Goal: Communication & Community: Answer question/provide support

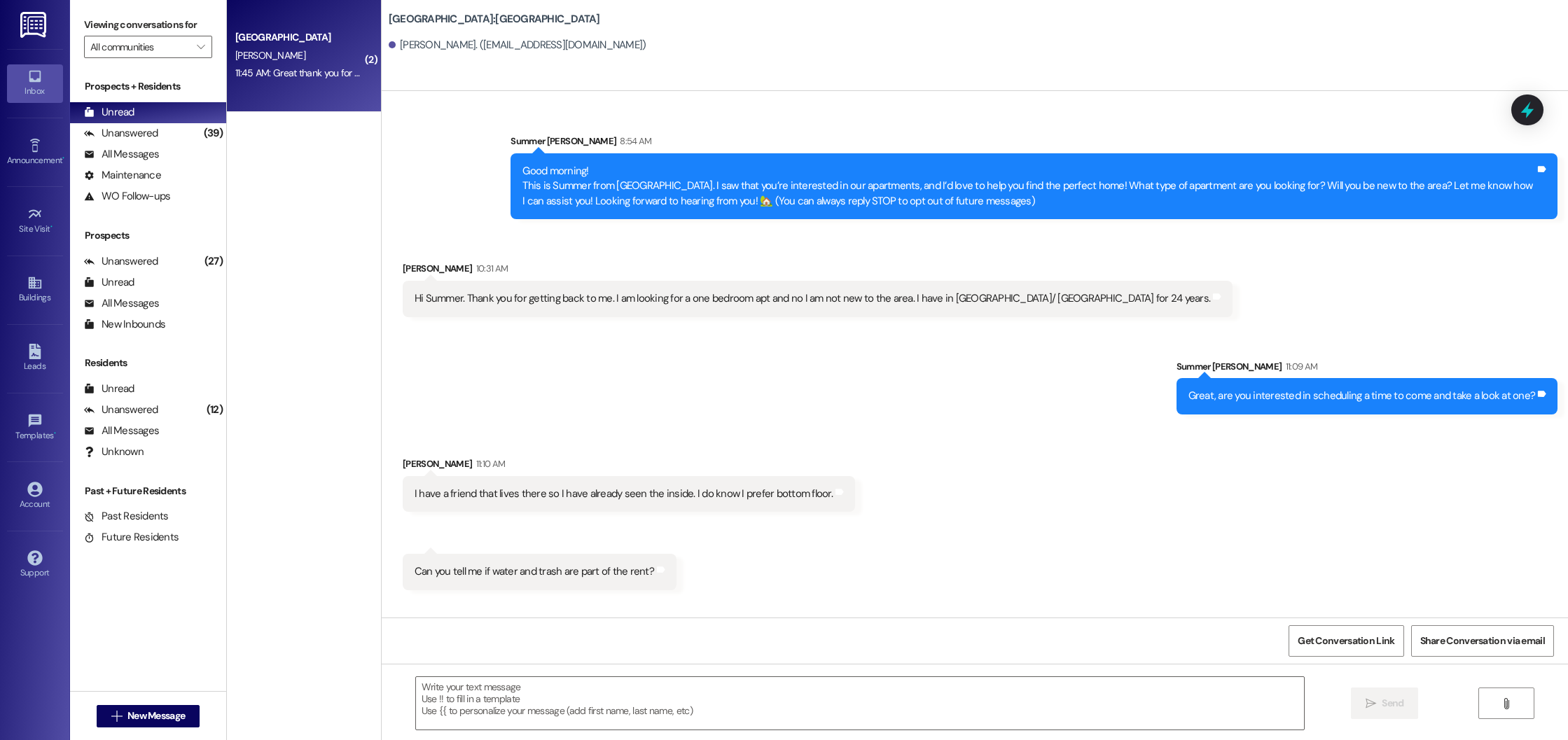
scroll to position [836, 0]
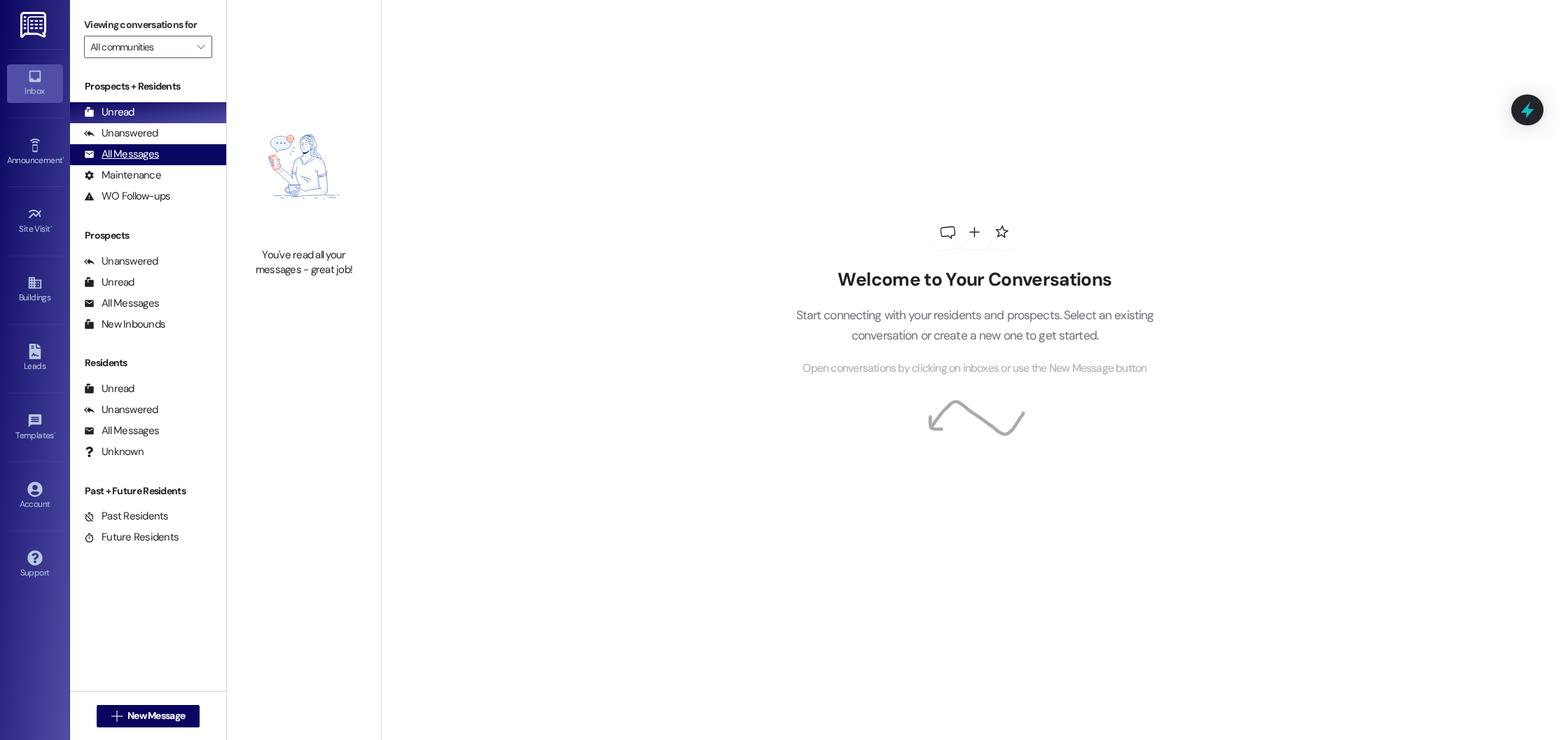
click at [131, 160] on div "All Messages" at bounding box center [121, 154] width 75 height 15
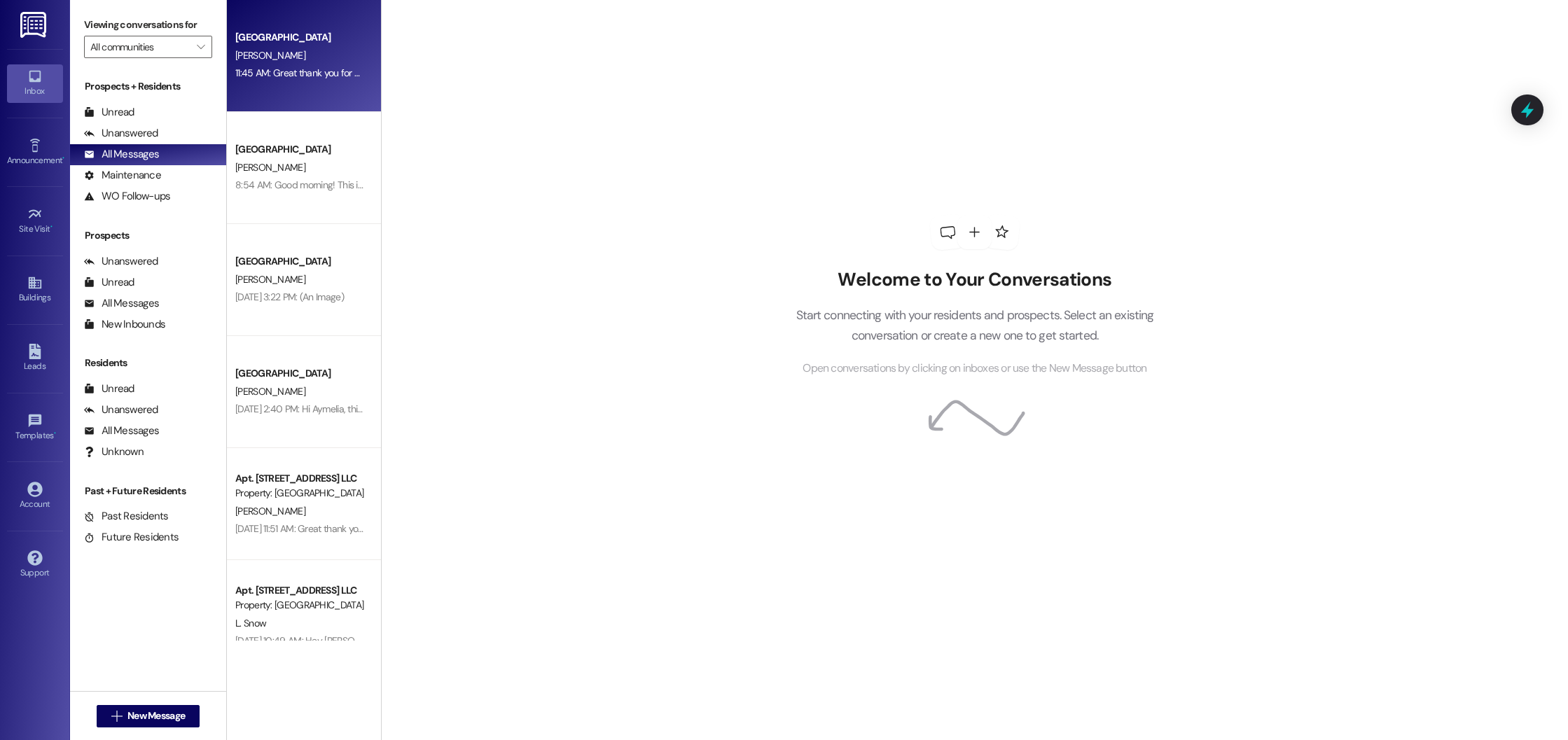
click at [314, 63] on div "[PERSON_NAME]" at bounding box center [300, 55] width 132 height 17
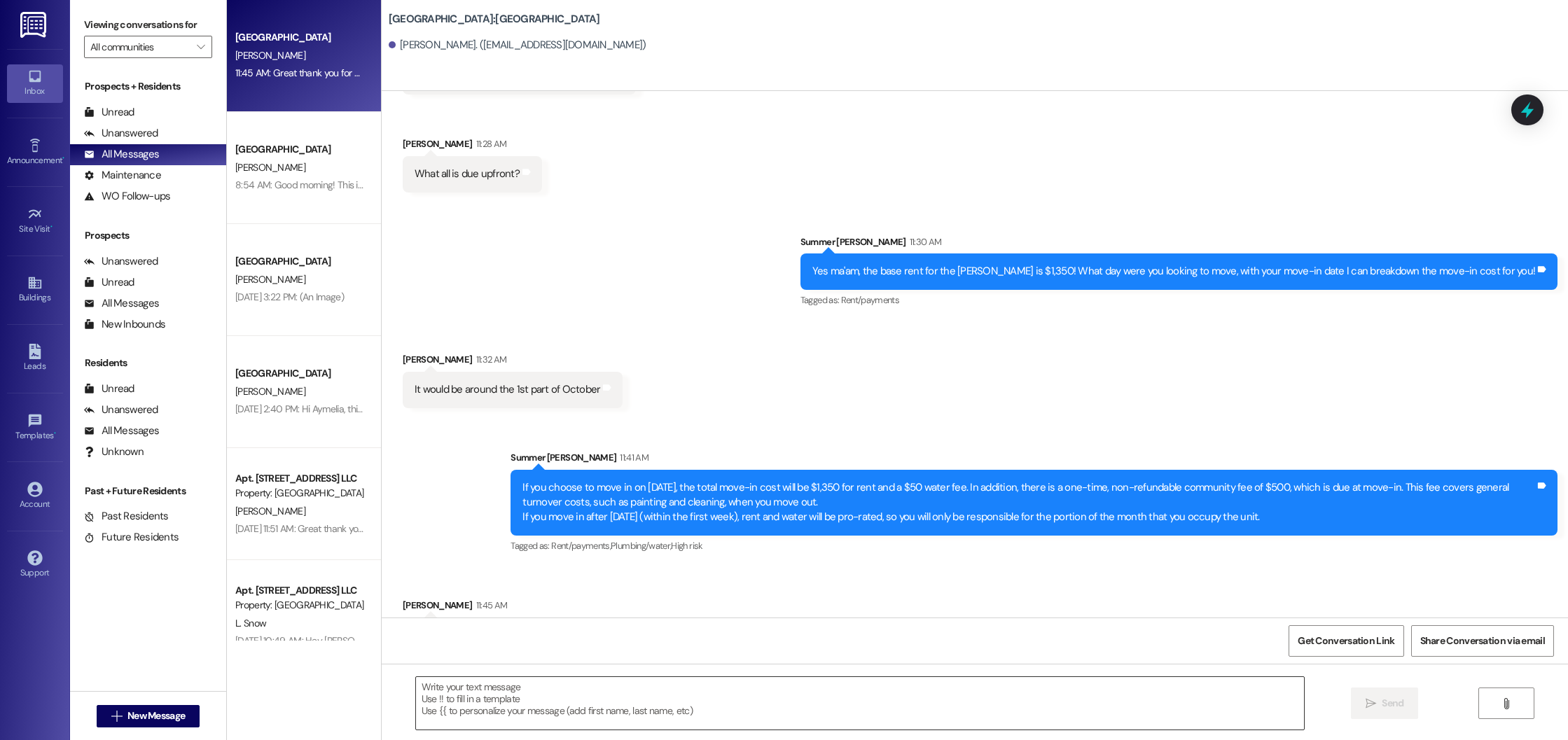
scroll to position [836, 0]
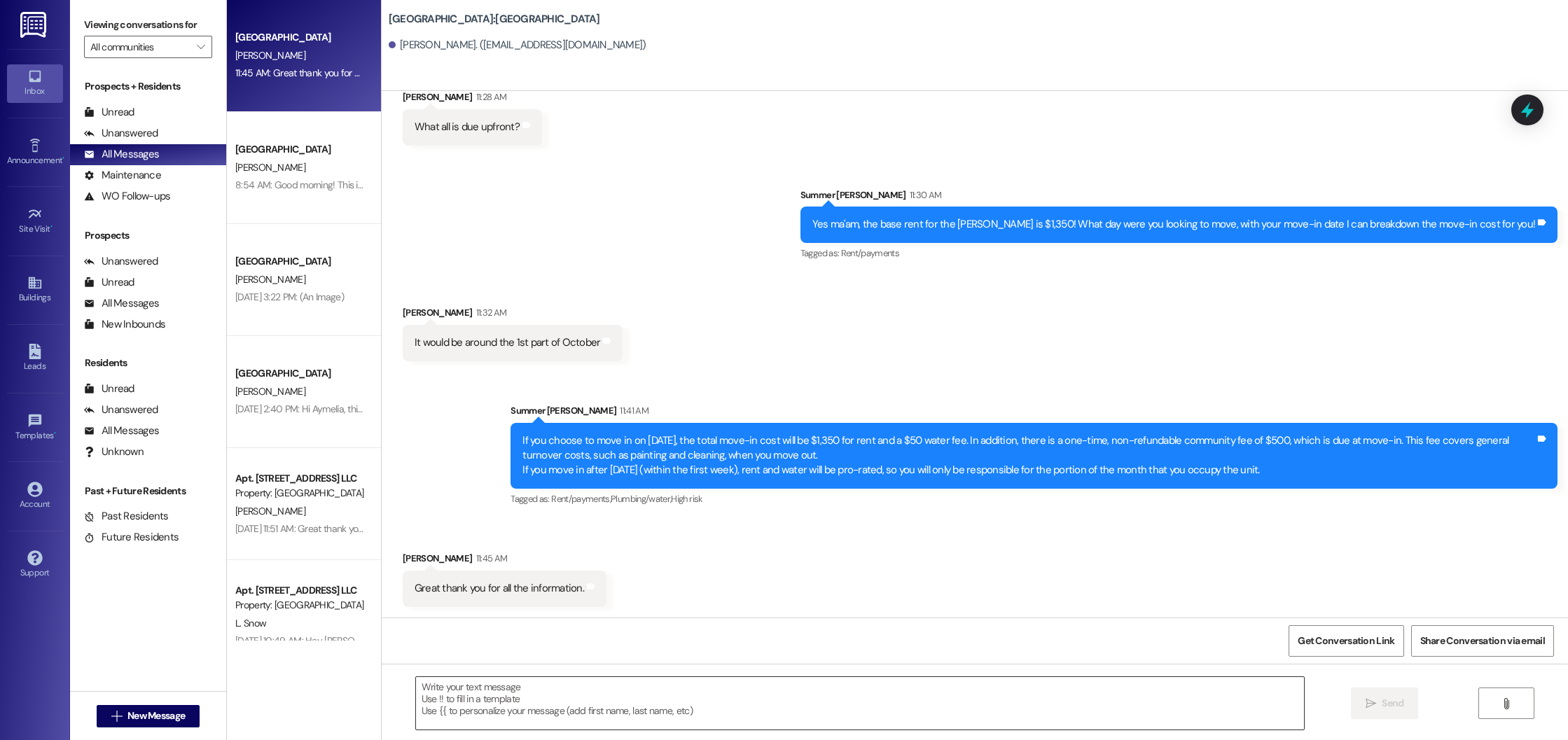
click at [464, 686] on textarea at bounding box center [860, 703] width 888 height 52
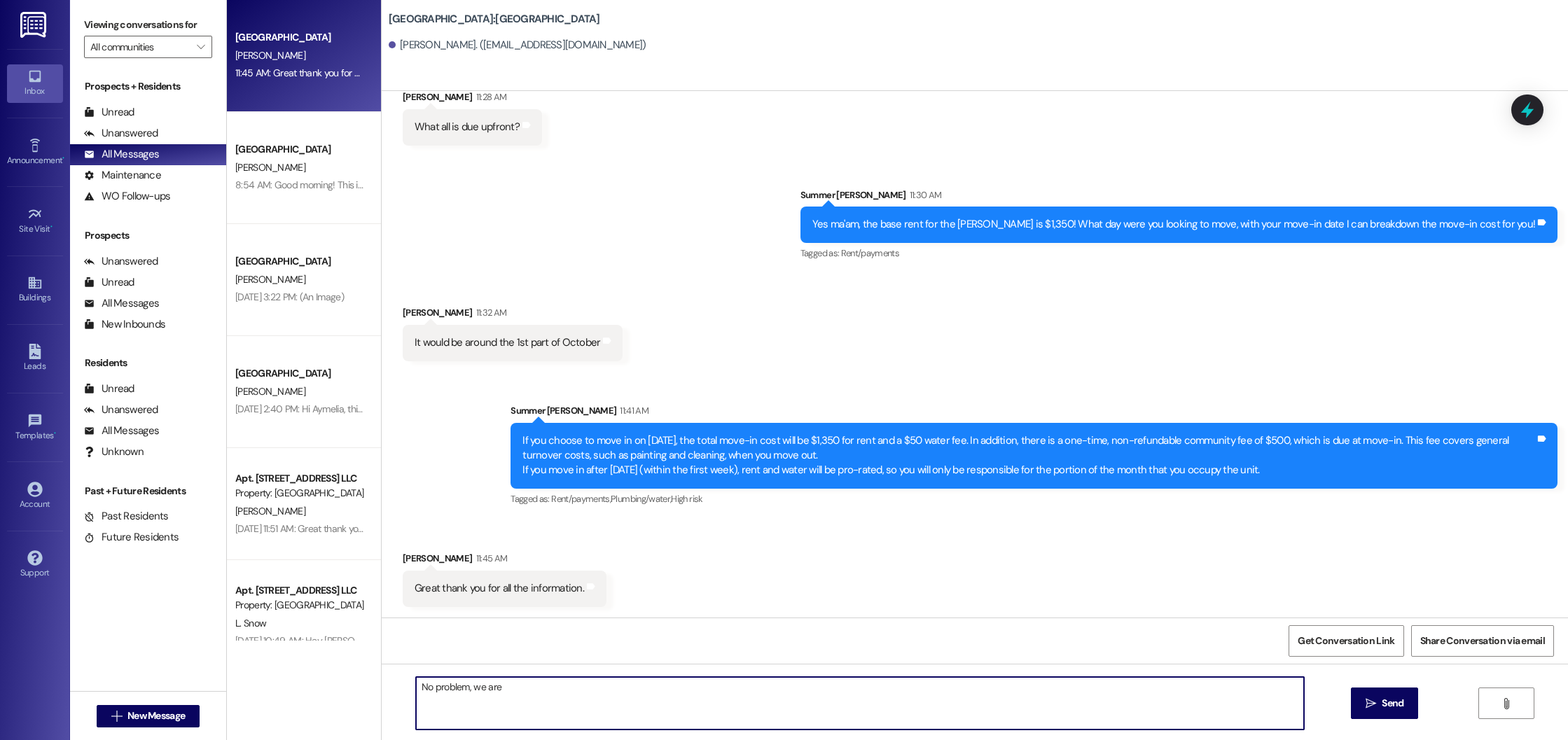
type textarea "No problem, we are"
